Goal: Task Accomplishment & Management: Use online tool/utility

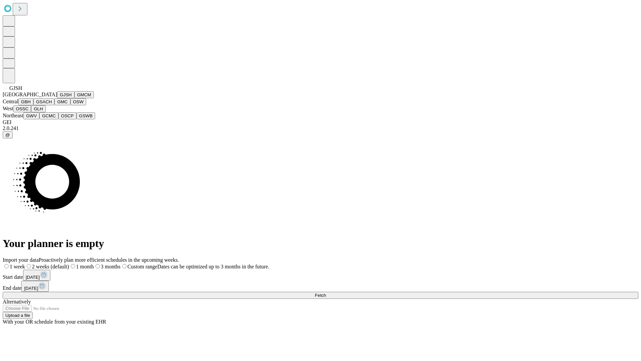
click at [57, 98] on button "GJSH" at bounding box center [65, 94] width 17 height 7
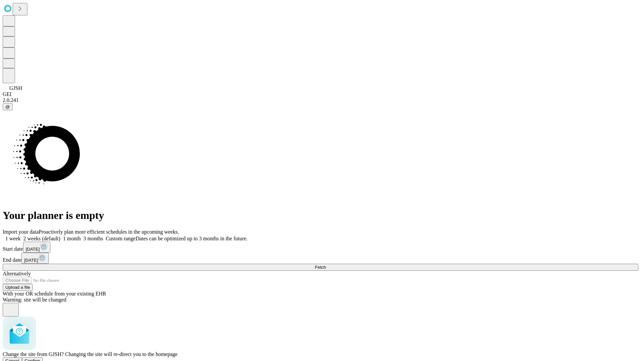
click at [40, 358] on span "Confirm" at bounding box center [33, 360] width 16 height 5
click at [21, 235] on label "1 week" at bounding box center [12, 238] width 18 height 6
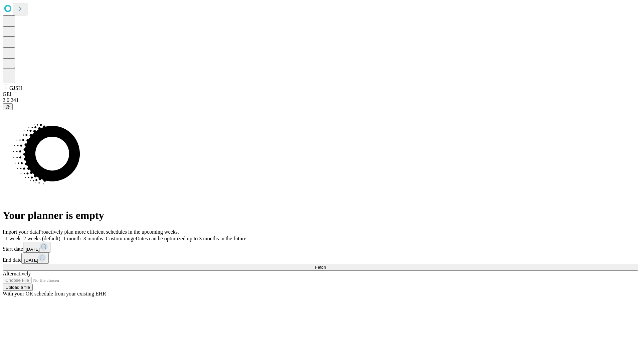
click at [326, 264] on span "Fetch" at bounding box center [320, 266] width 11 height 5
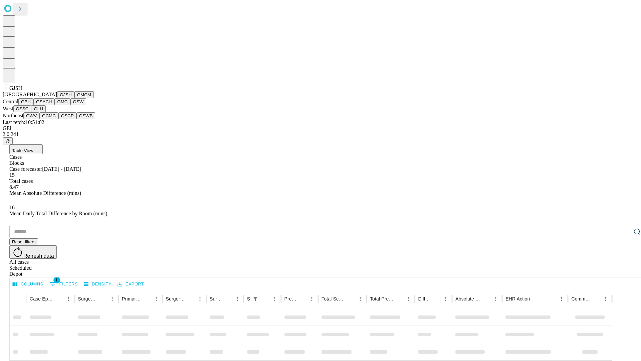
click at [74, 98] on button "GMCM" at bounding box center [83, 94] width 19 height 7
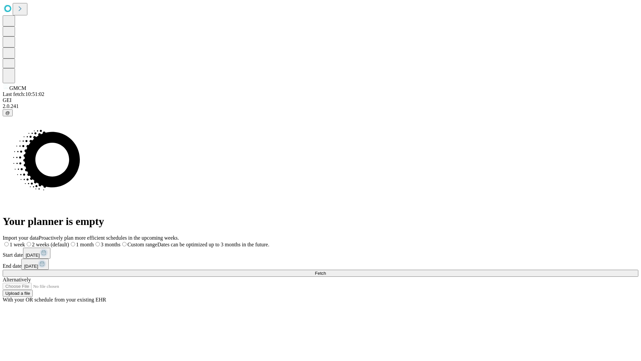
click at [25, 241] on label "1 week" at bounding box center [14, 244] width 22 height 6
click at [326, 270] on span "Fetch" at bounding box center [320, 272] width 11 height 5
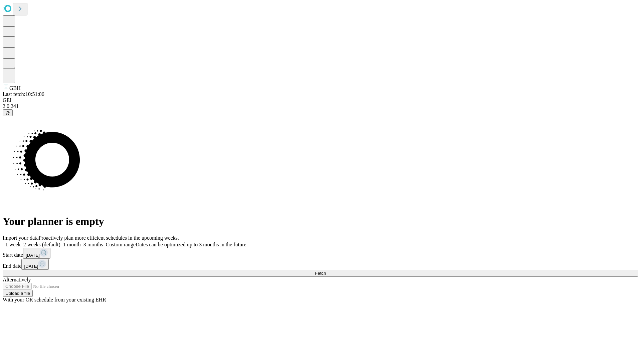
click at [21, 241] on label "1 week" at bounding box center [12, 244] width 18 height 6
click at [326, 270] on span "Fetch" at bounding box center [320, 272] width 11 height 5
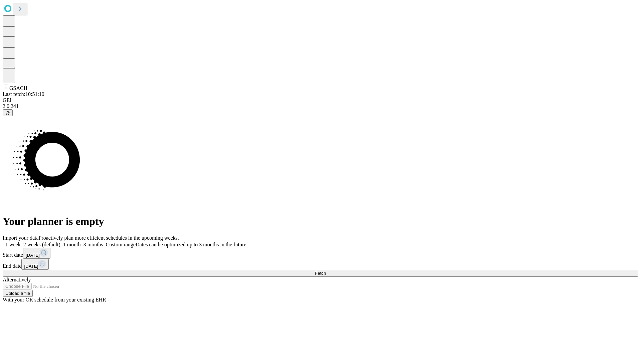
click at [21, 241] on label "1 week" at bounding box center [12, 244] width 18 height 6
click at [326, 270] on span "Fetch" at bounding box center [320, 272] width 11 height 5
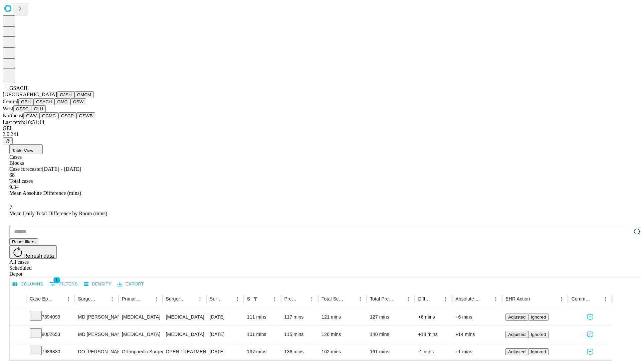
click at [54, 105] on button "GMC" at bounding box center [62, 101] width 16 height 7
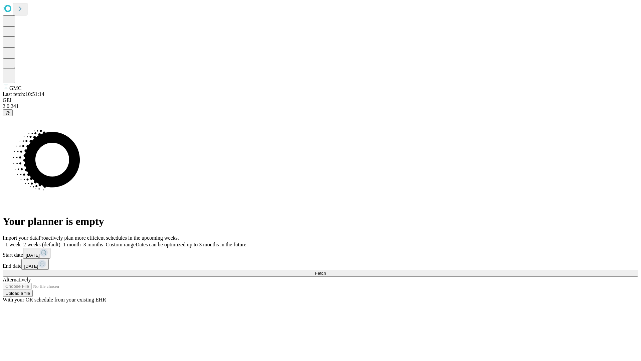
click at [21, 241] on label "1 week" at bounding box center [12, 244] width 18 height 6
click at [326, 270] on span "Fetch" at bounding box center [320, 272] width 11 height 5
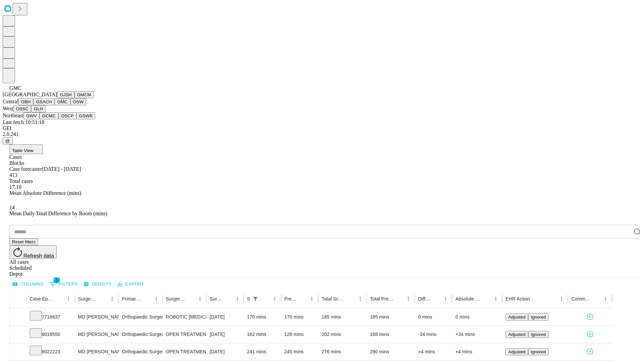
click at [70, 105] on button "OSW" at bounding box center [78, 101] width 16 height 7
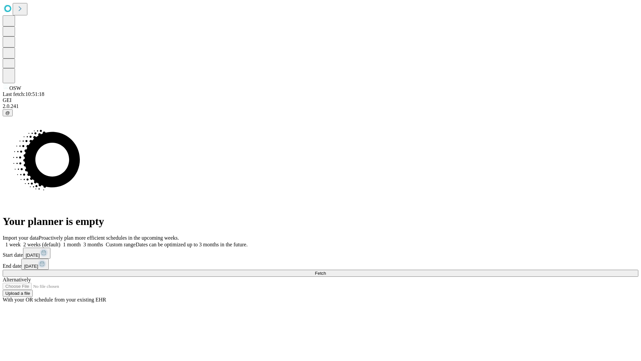
click at [326, 270] on span "Fetch" at bounding box center [320, 272] width 11 height 5
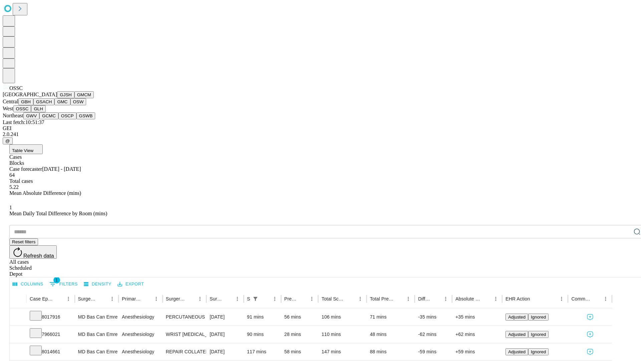
click at [45, 112] on button "GLH" at bounding box center [38, 108] width 14 height 7
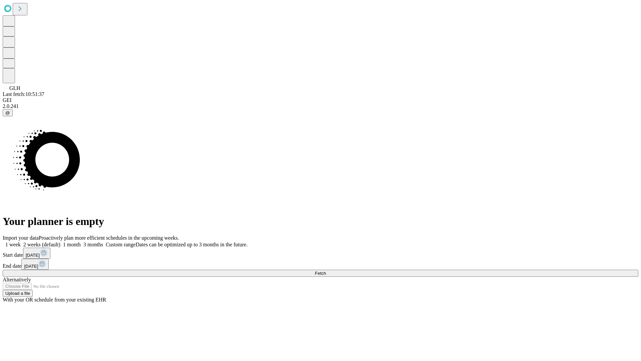
click at [21, 241] on label "1 week" at bounding box center [12, 244] width 18 height 6
click at [326, 270] on span "Fetch" at bounding box center [320, 272] width 11 height 5
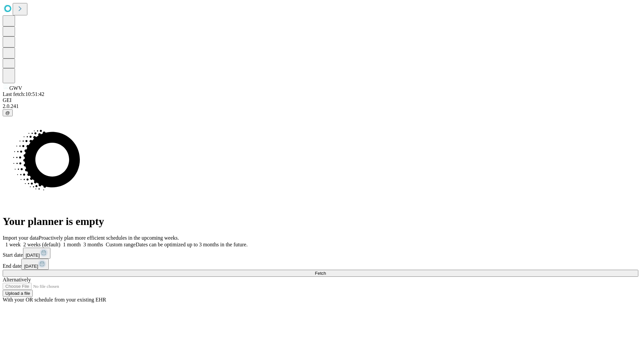
click at [21, 241] on label "1 week" at bounding box center [12, 244] width 18 height 6
click at [326, 270] on span "Fetch" at bounding box center [320, 272] width 11 height 5
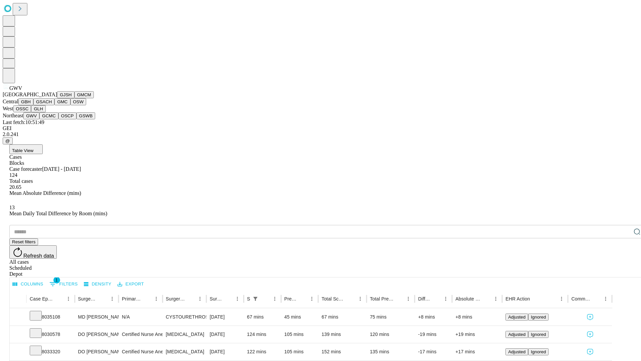
click at [52, 119] on button "GCMC" at bounding box center [48, 115] width 19 height 7
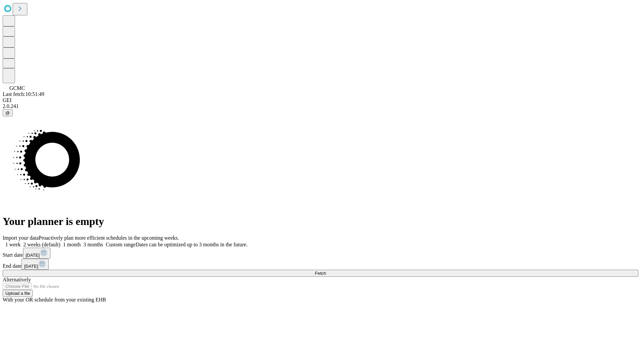
click at [21, 241] on label "1 week" at bounding box center [12, 244] width 18 height 6
click at [326, 270] on span "Fetch" at bounding box center [320, 272] width 11 height 5
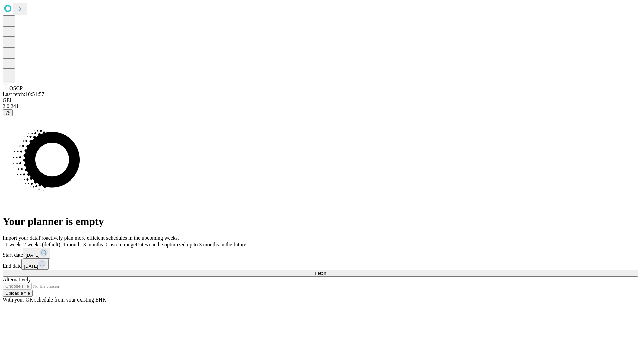
click at [21, 241] on label "1 week" at bounding box center [12, 244] width 18 height 6
click at [326, 270] on span "Fetch" at bounding box center [320, 272] width 11 height 5
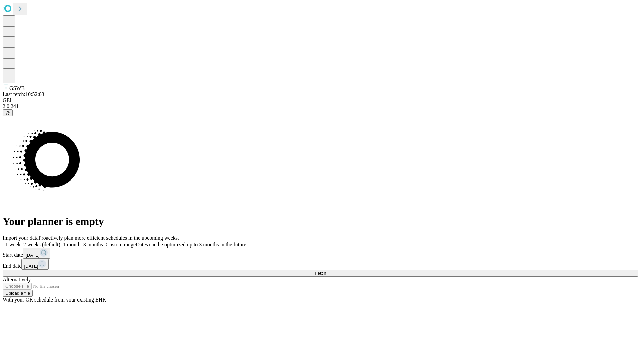
click at [21, 241] on label "1 week" at bounding box center [12, 244] width 18 height 6
click at [326, 270] on span "Fetch" at bounding box center [320, 272] width 11 height 5
